Goal: Task Accomplishment & Management: Complete application form

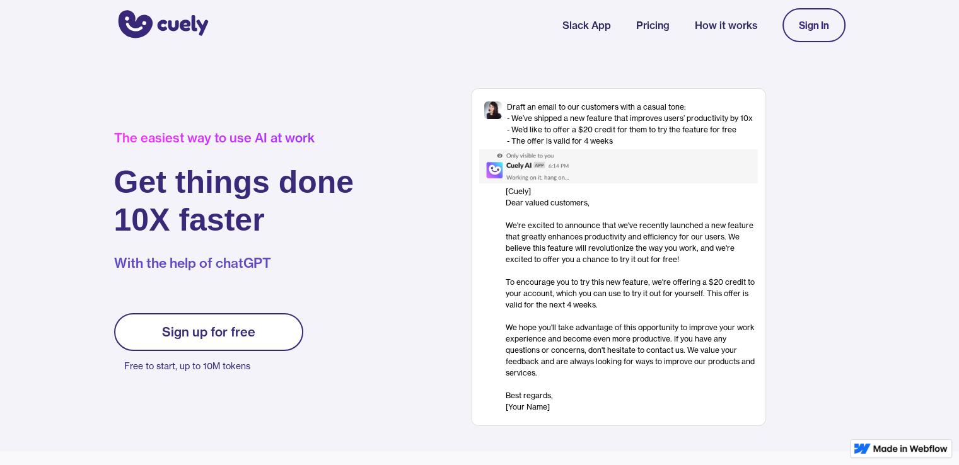
click at [815, 13] on link "Sign In" at bounding box center [814, 25] width 63 height 34
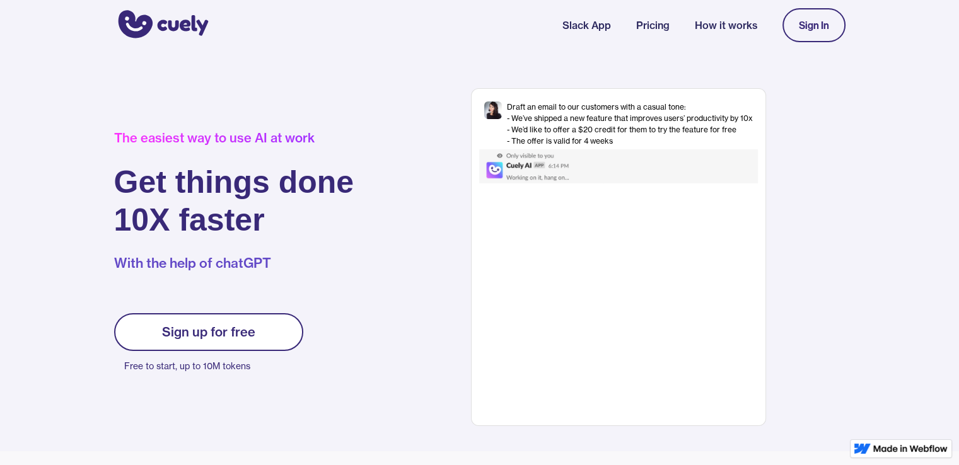
click at [268, 313] on link "Sign up for free" at bounding box center [208, 332] width 189 height 38
click at [159, 337] on link "Sign up for free" at bounding box center [208, 332] width 189 height 38
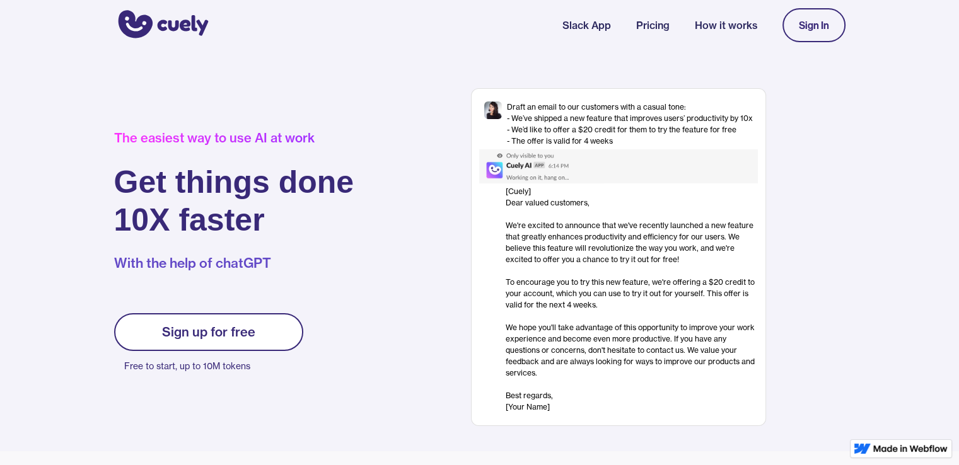
click at [159, 337] on link "Sign up for free" at bounding box center [208, 332] width 189 height 38
click at [191, 326] on div "Sign up for free" at bounding box center [208, 332] width 93 height 15
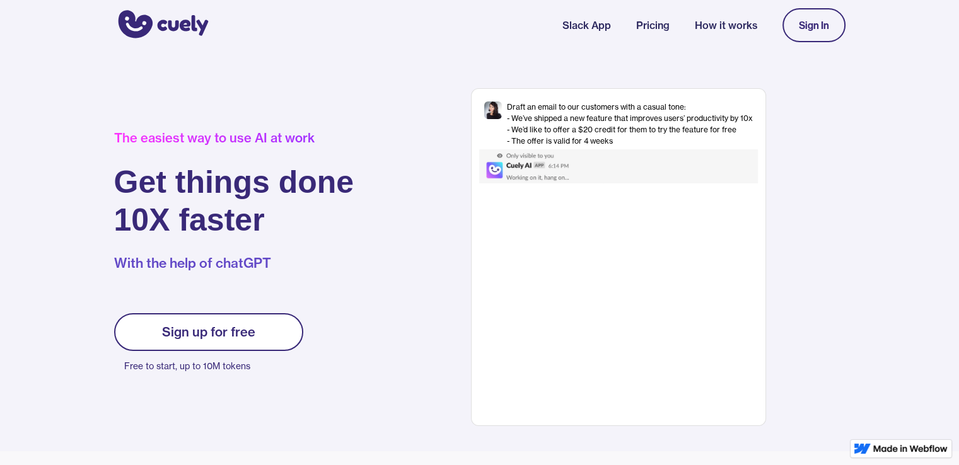
click at [191, 326] on div "Sign up for free" at bounding box center [208, 332] width 93 height 15
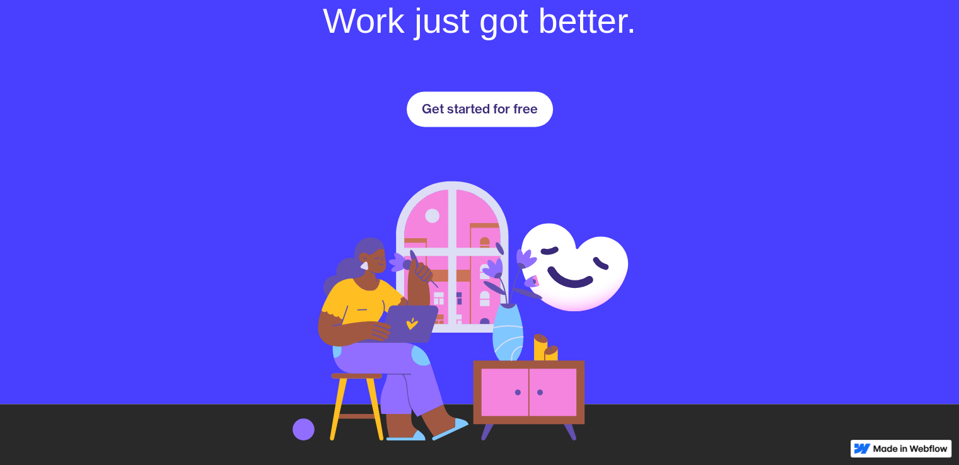
scroll to position [1832, 0]
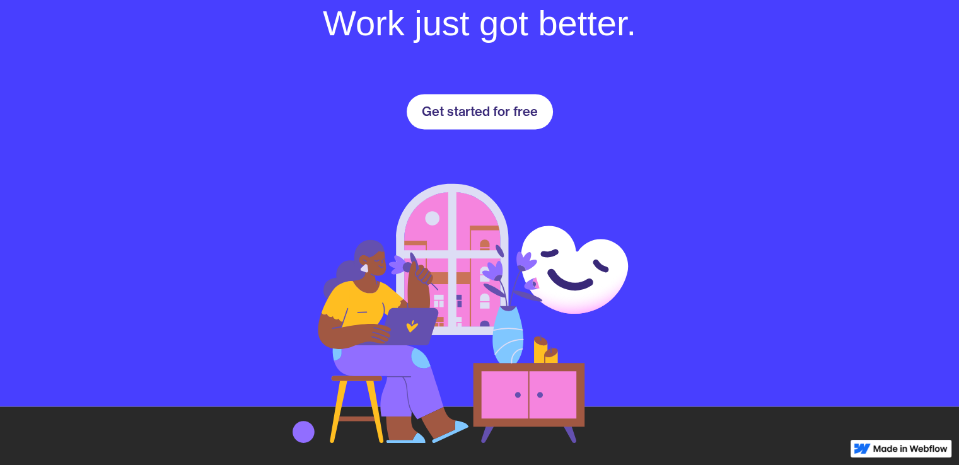
click at [486, 108] on div "Get started for free" at bounding box center [480, 111] width 116 height 15
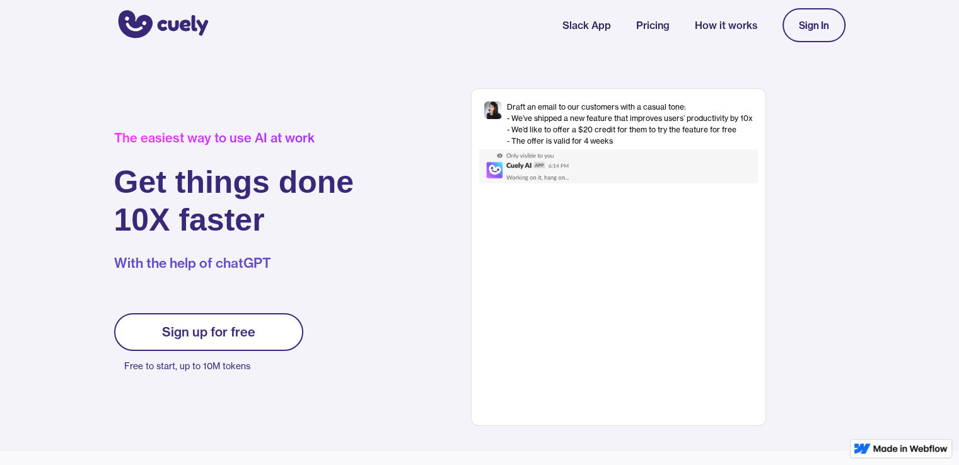
click at [802, 24] on div "Sign In" at bounding box center [814, 25] width 30 height 11
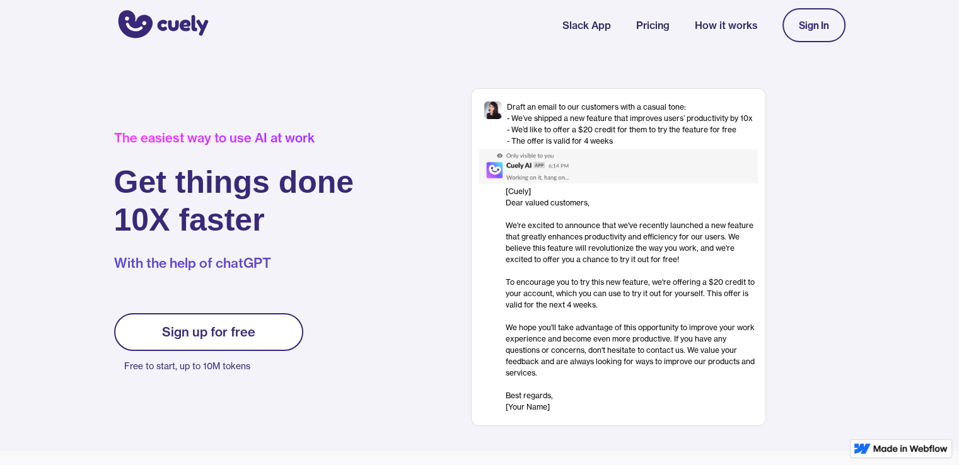
click at [802, 24] on div "Sign In" at bounding box center [814, 25] width 30 height 11
